Goal: Navigation & Orientation: Find specific page/section

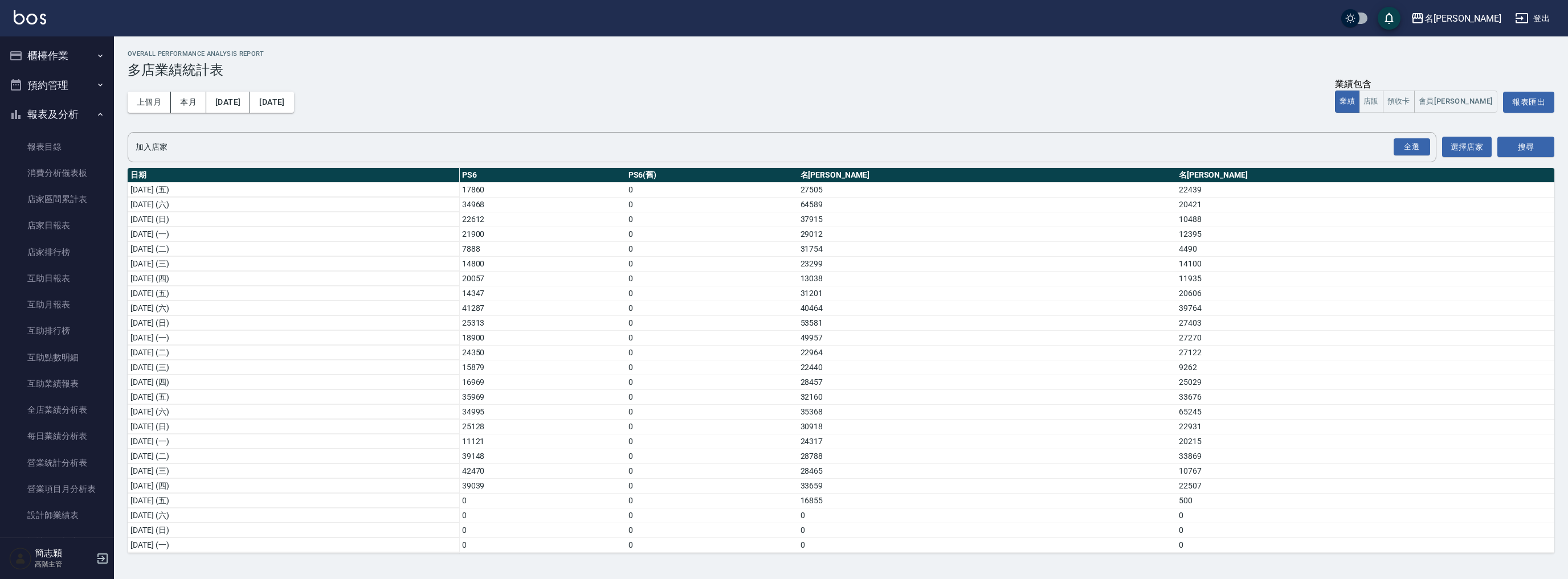
scroll to position [893, 0]
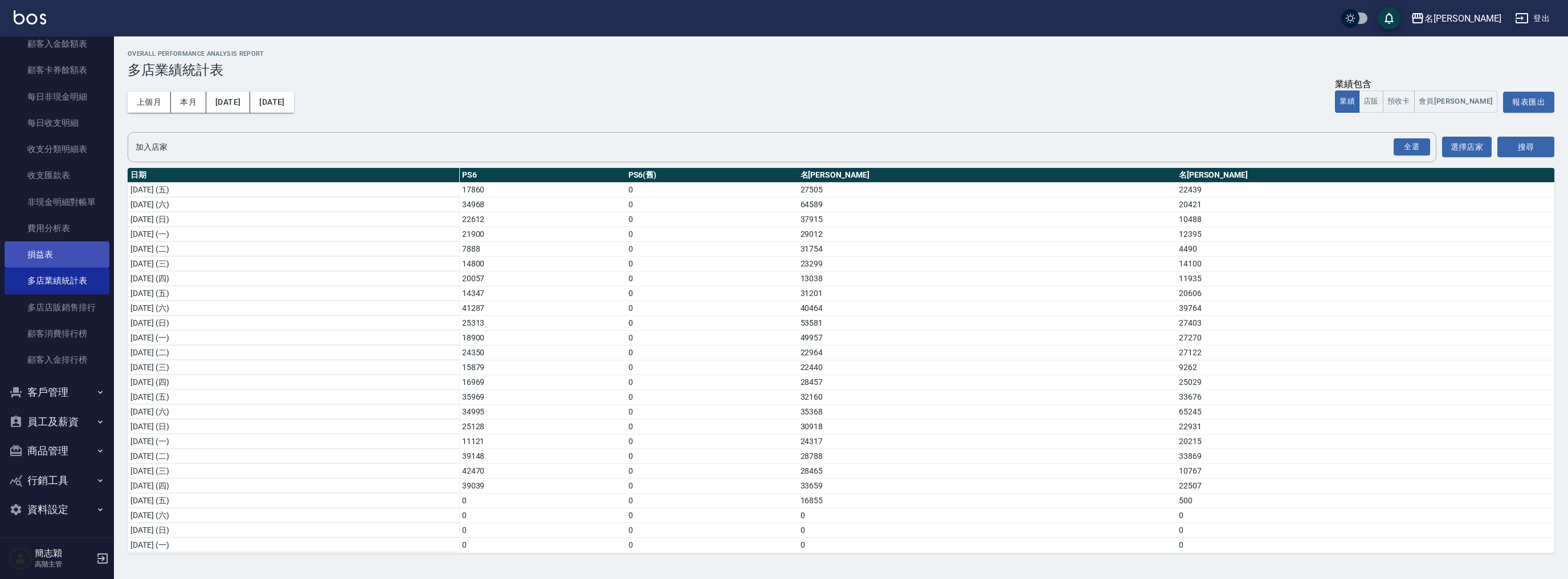
click at [59, 253] on link "損益表" at bounding box center [57, 254] width 105 height 26
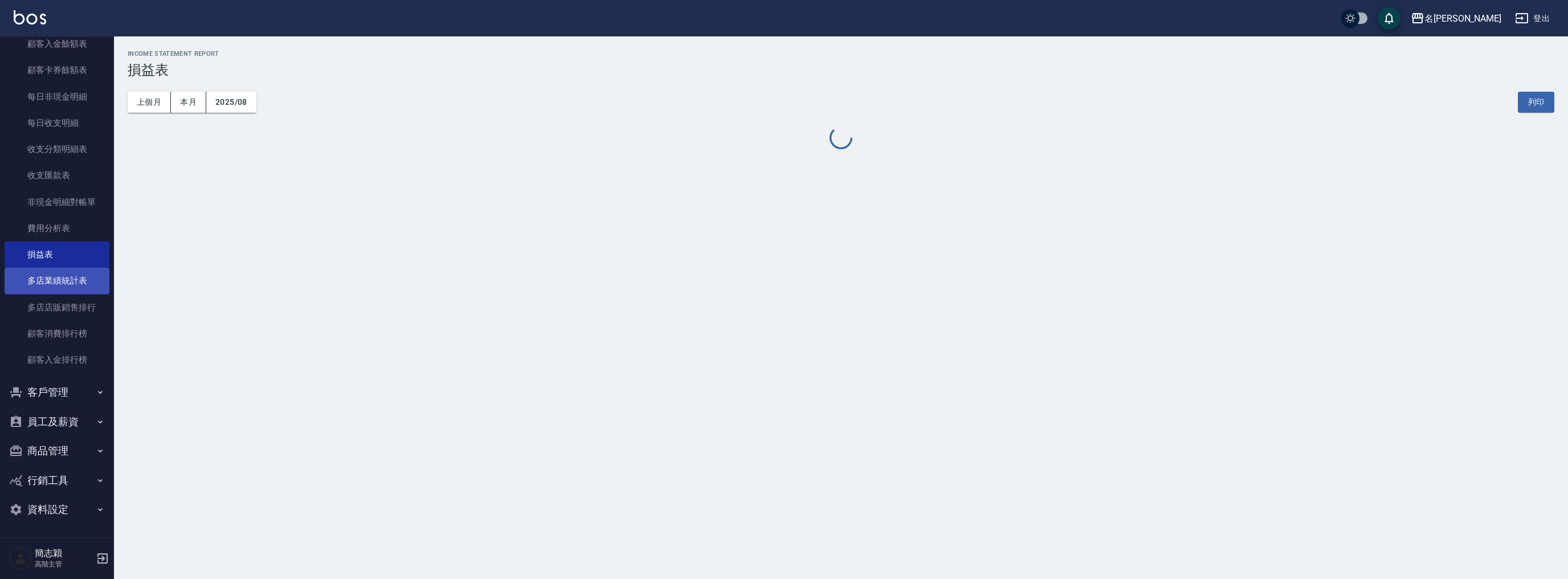
click at [63, 278] on link "多店業績統計表" at bounding box center [57, 280] width 105 height 26
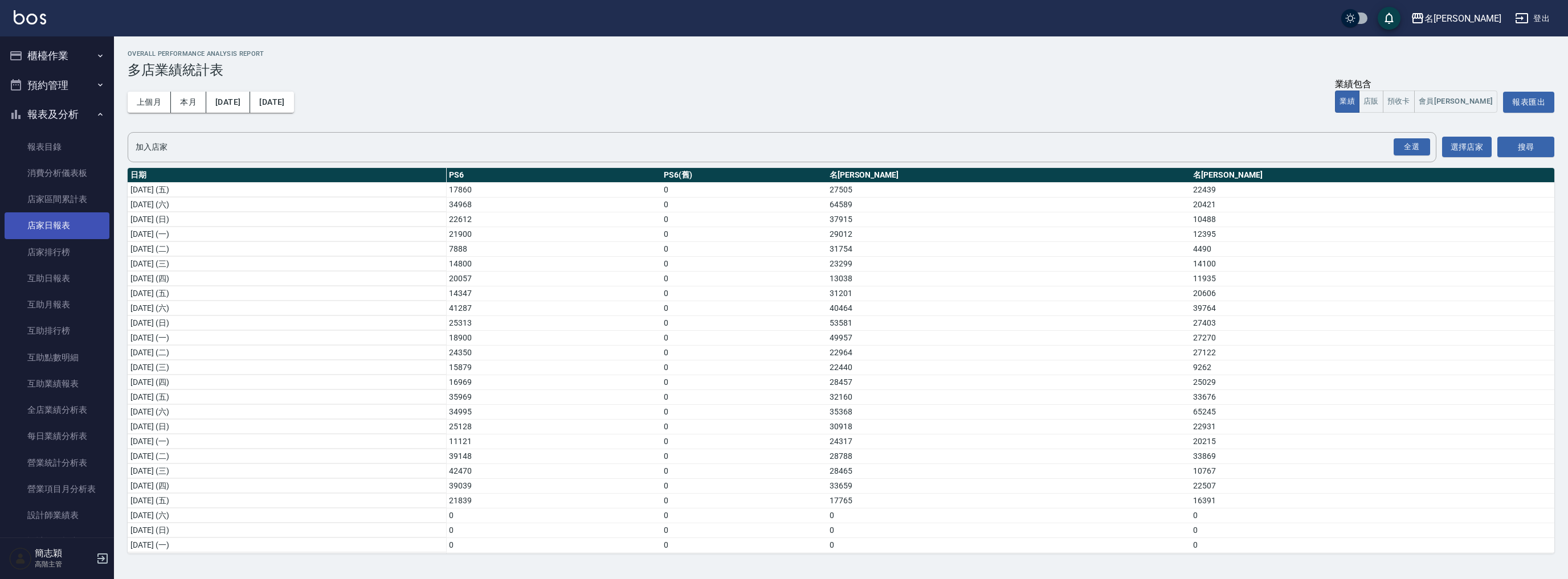
click at [60, 222] on link "店家日報表" at bounding box center [57, 225] width 105 height 26
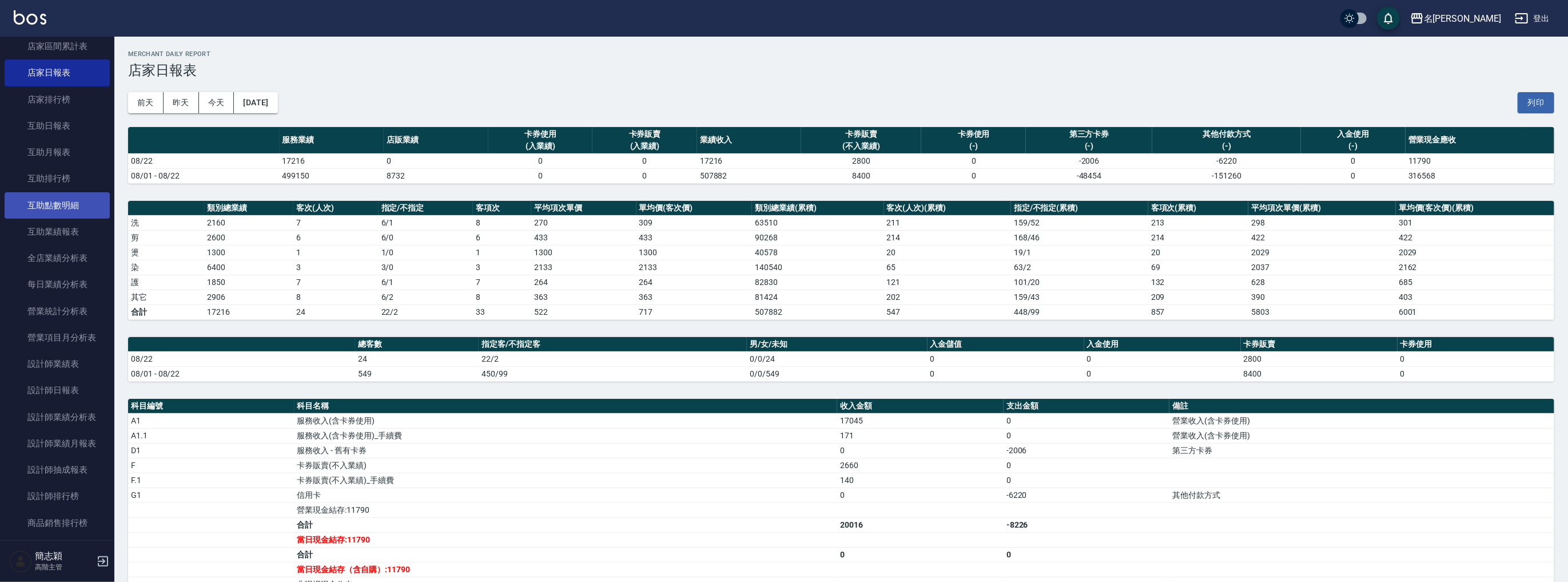
scroll to position [213, 0]
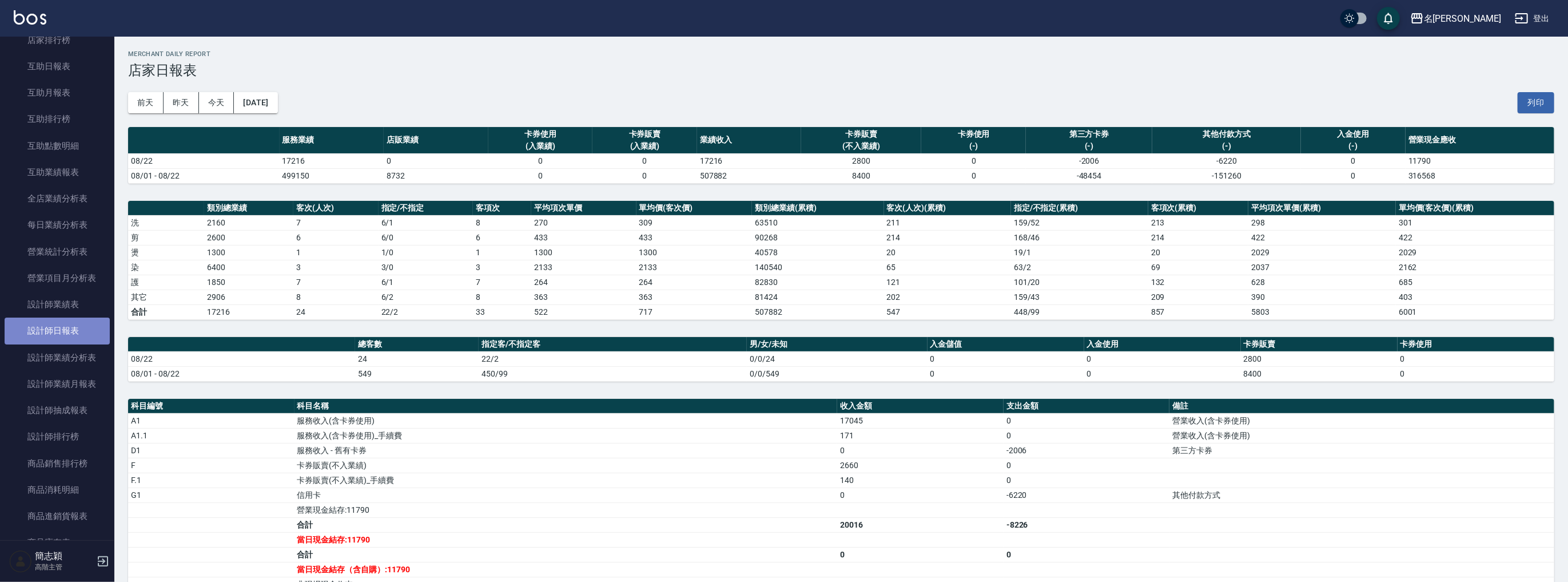
click at [67, 338] on link "設計師日報表" at bounding box center [57, 331] width 105 height 26
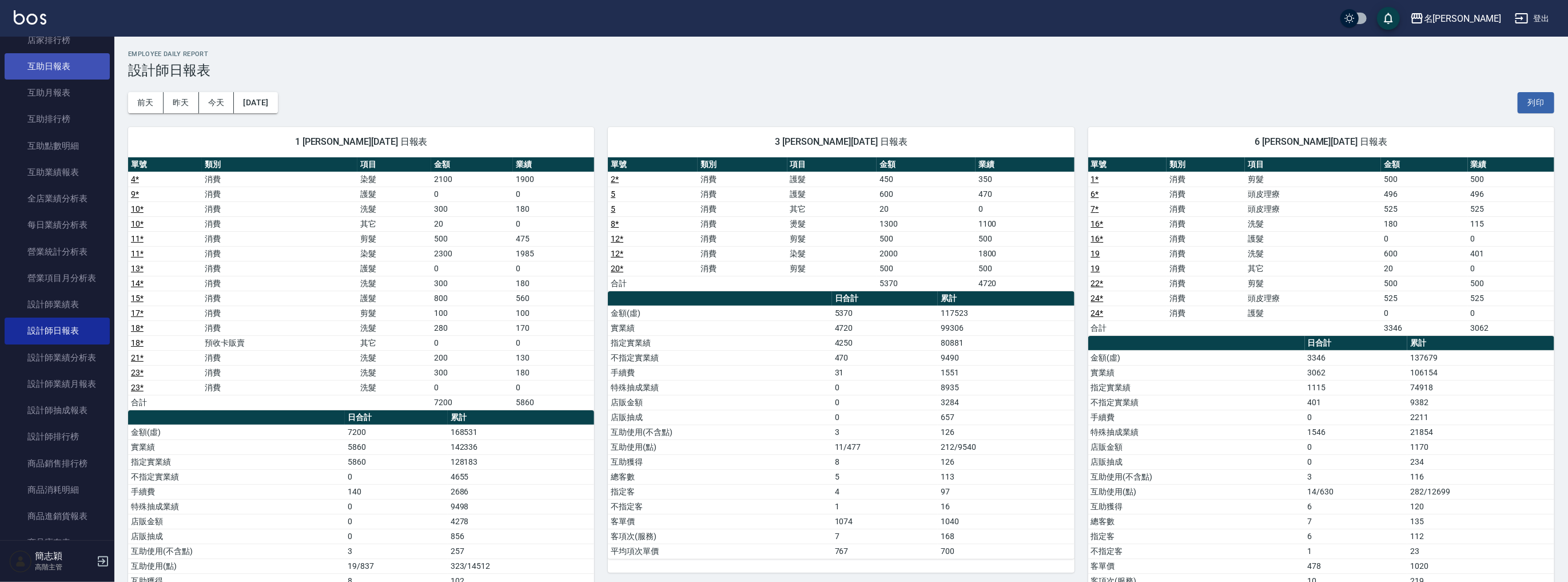
click at [53, 64] on link "互助日報表" at bounding box center [57, 66] width 105 height 26
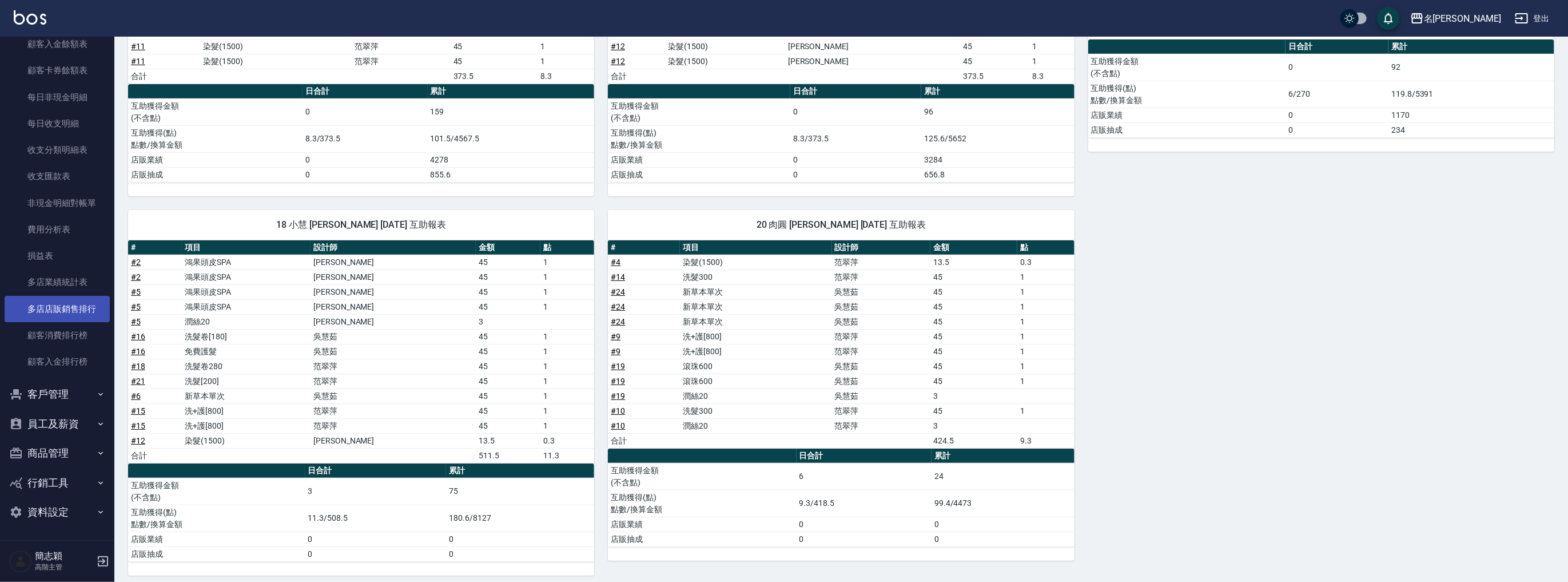
scroll to position [282, 0]
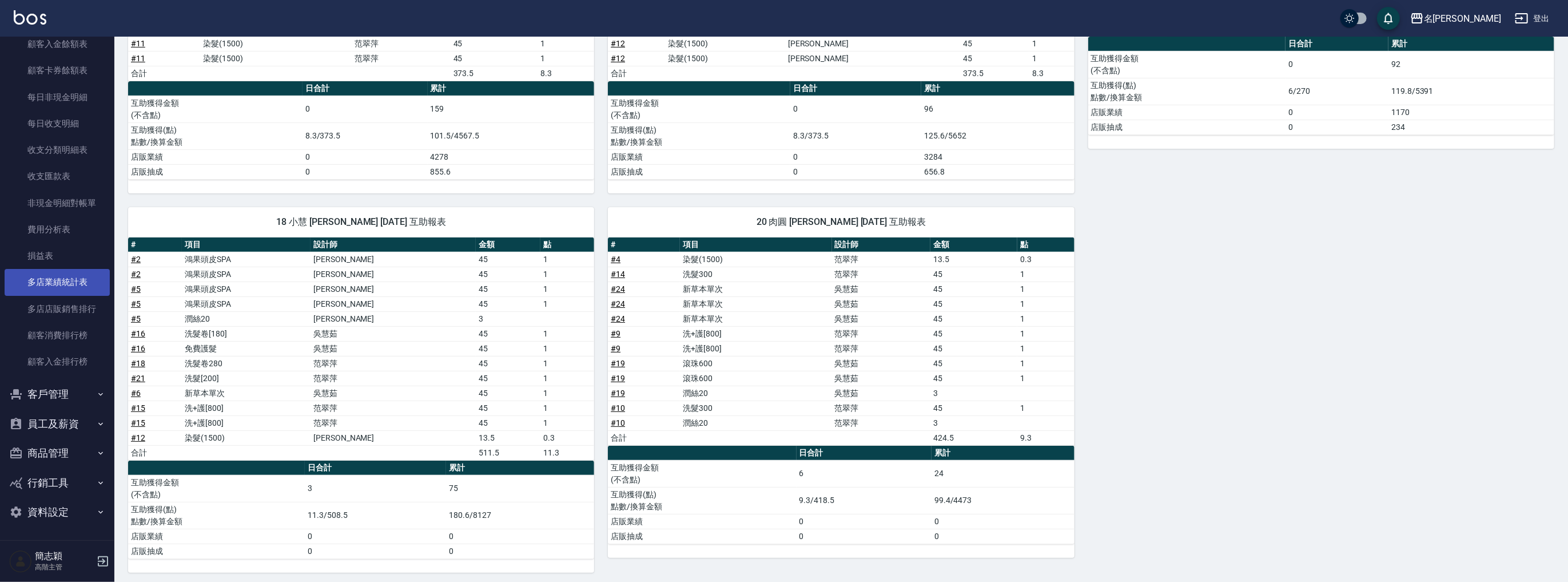
click at [66, 276] on link "多店業績統計表" at bounding box center [57, 282] width 105 height 26
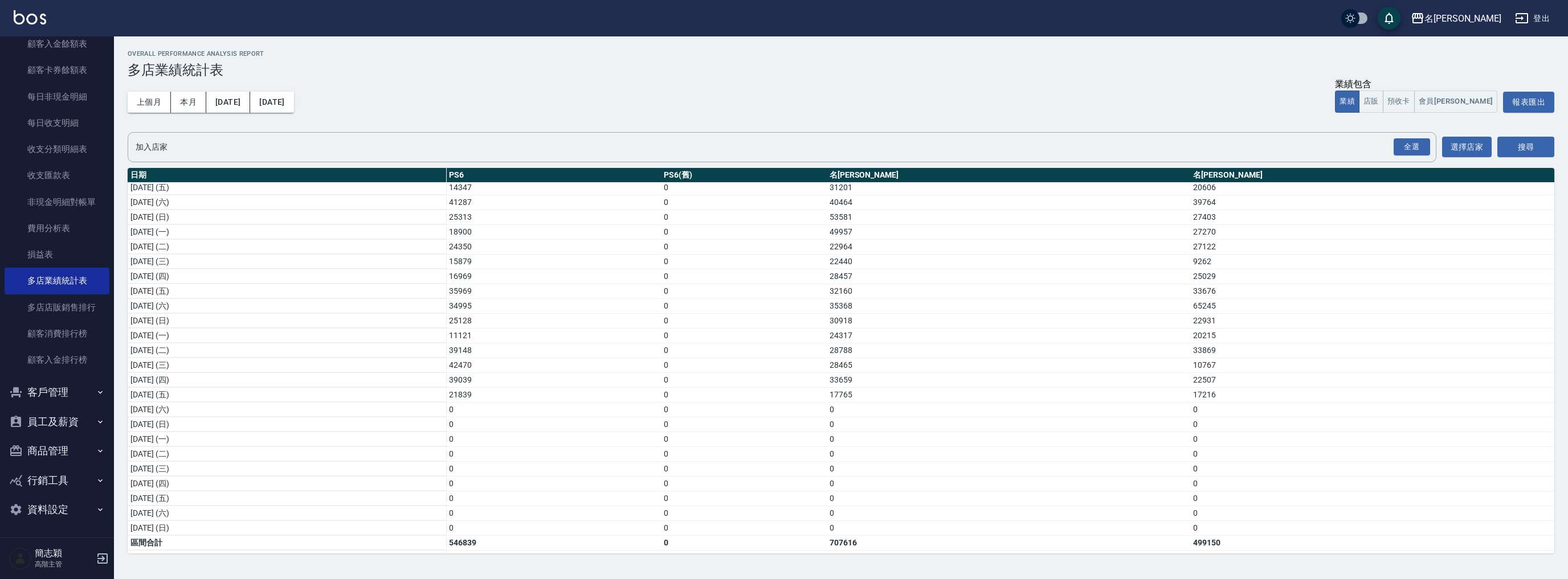
scroll to position [150, 0]
